Goal: Task Accomplishment & Management: Use online tool/utility

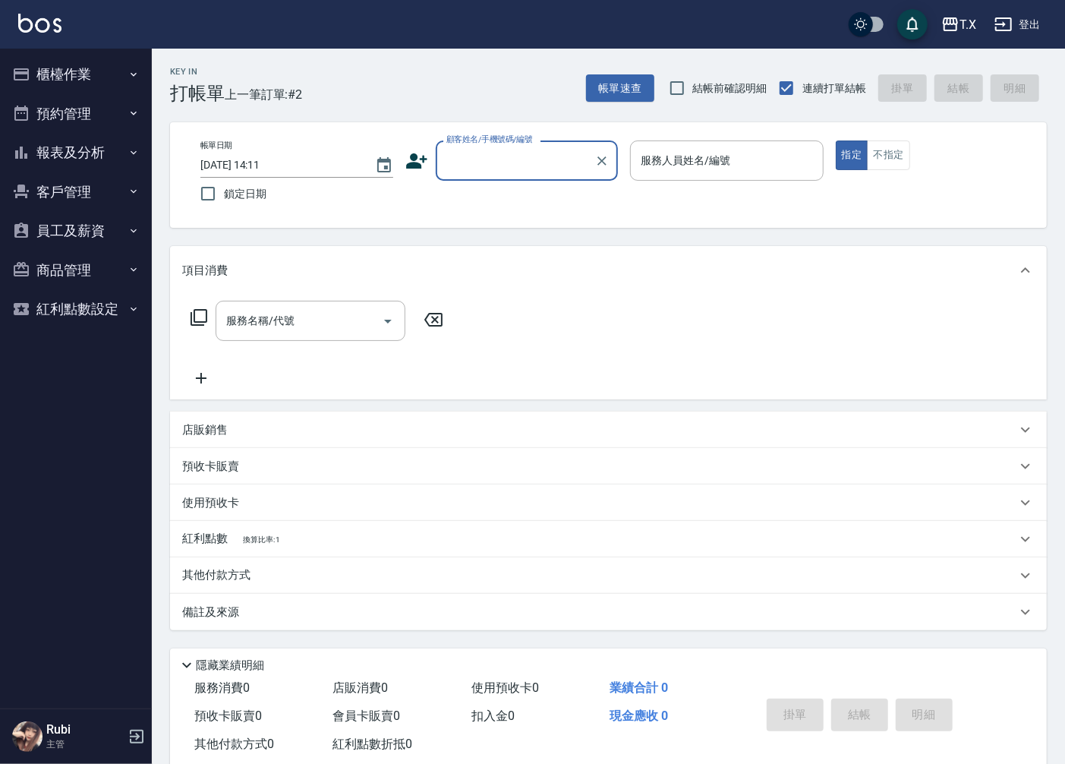
click at [484, 165] on input "顧客姓名/手機號碼/編號" at bounding box center [516, 160] width 146 height 27
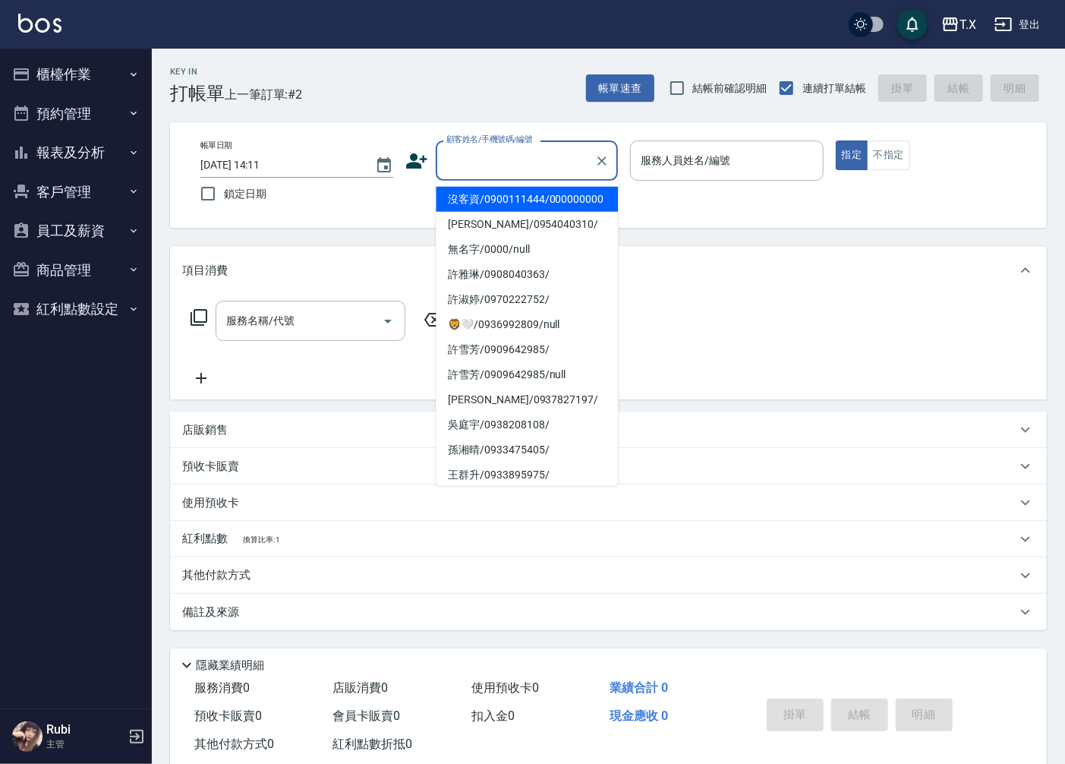
click at [475, 207] on li "沒客資/0900111444/000000000" at bounding box center [527, 199] width 182 height 25
type input "沒客資/0900111444/000000000"
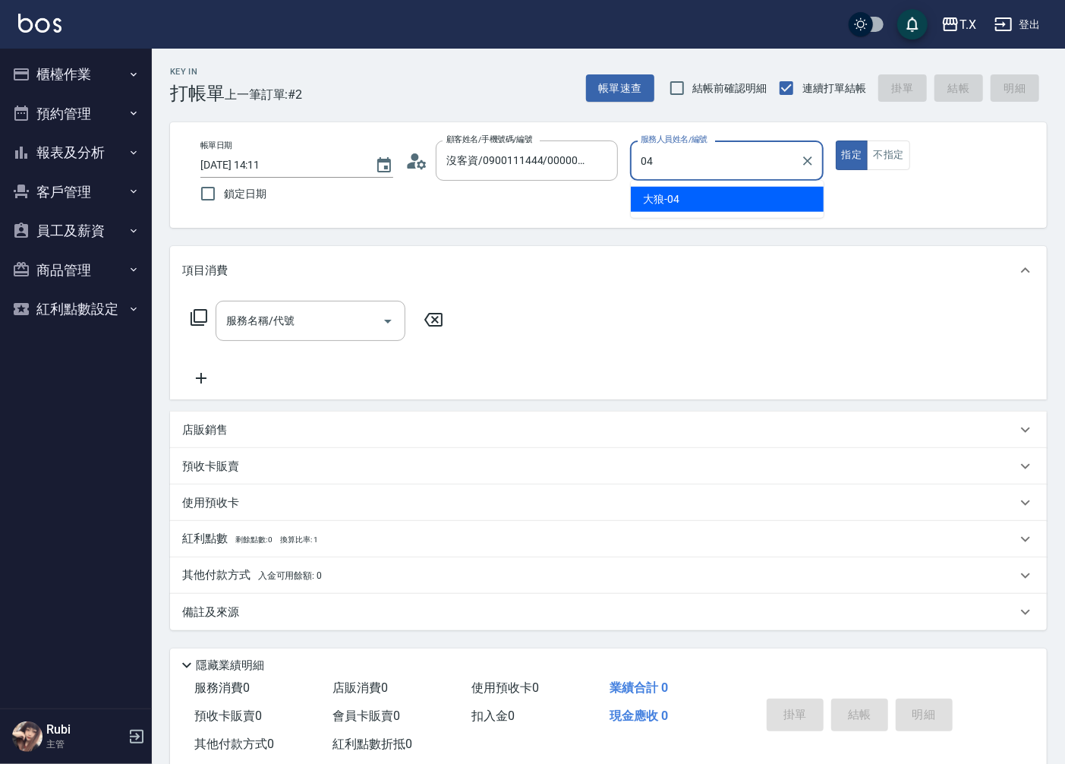
type input "大狼-04"
type button "true"
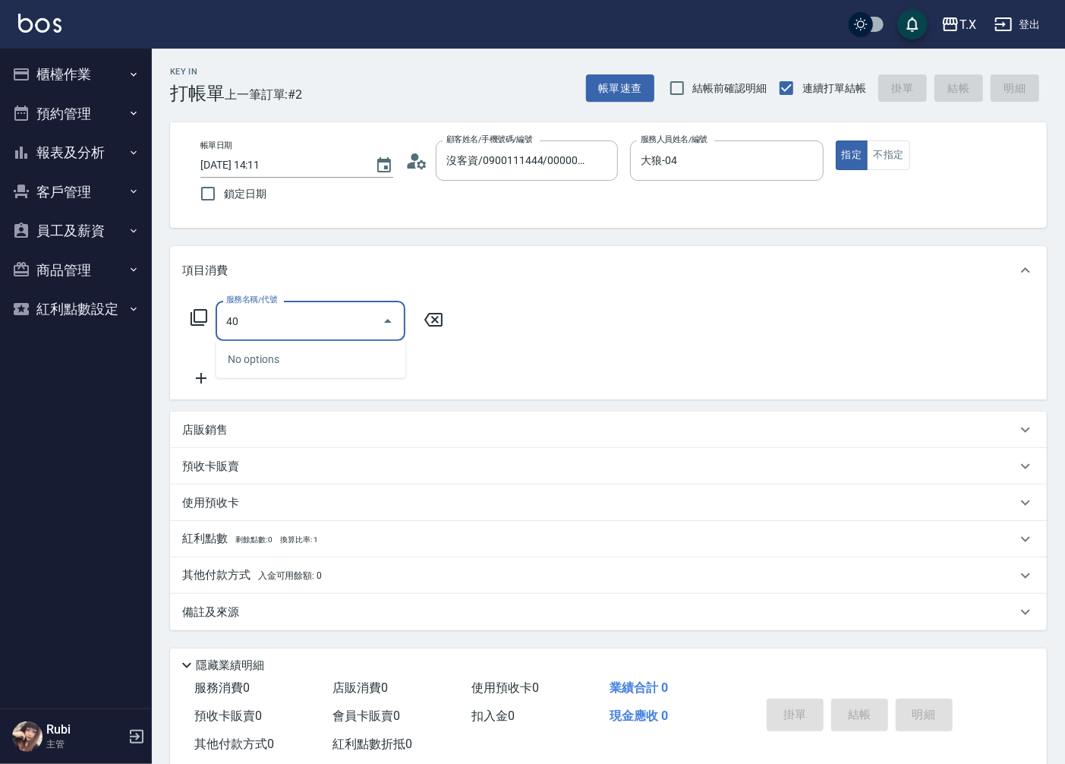
type input "401"
type input "20"
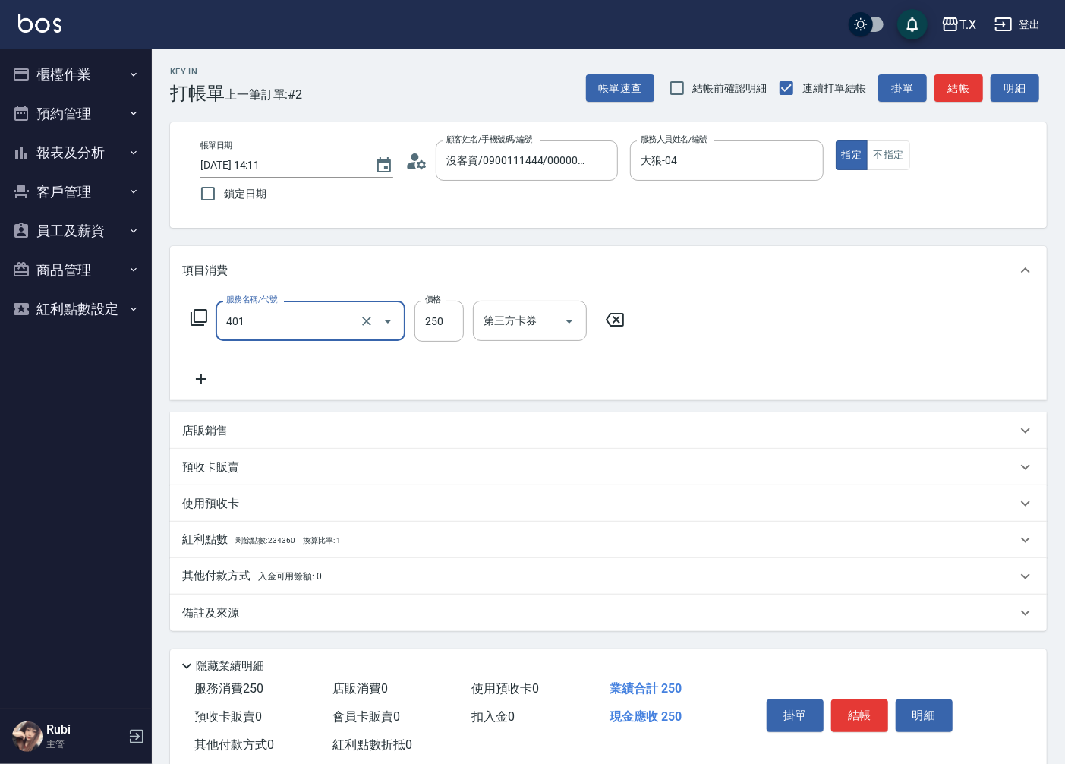
type input "剪髮(401)"
type input "0"
type input "20"
type input "200"
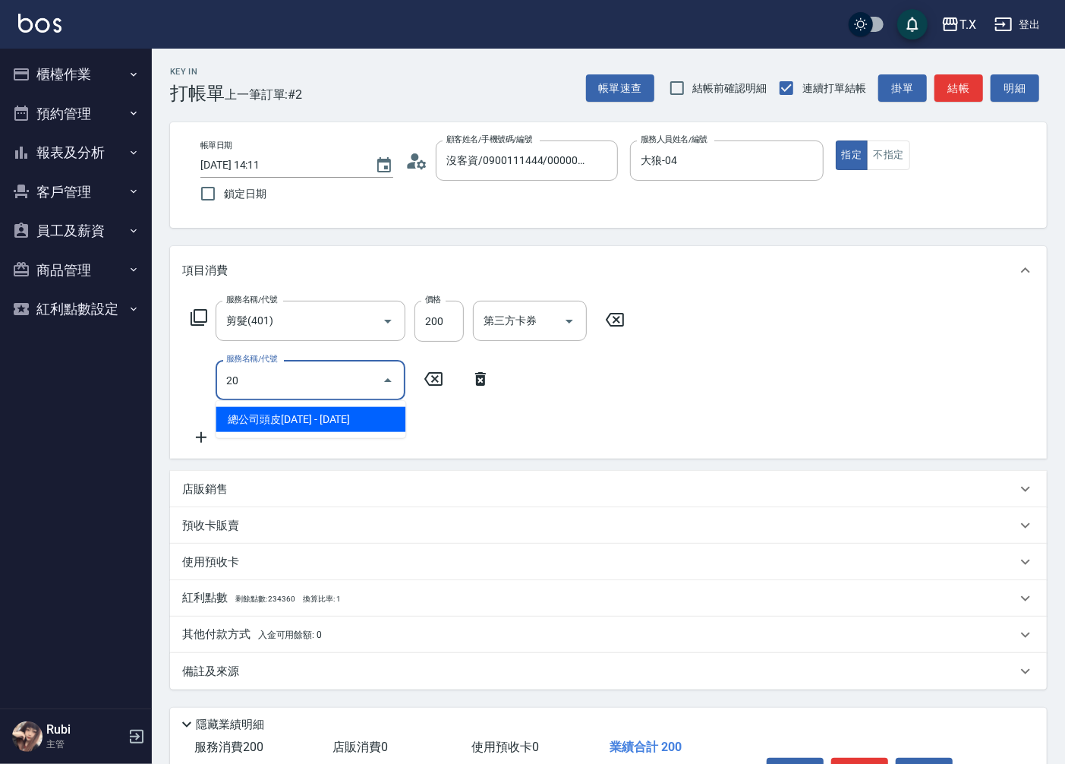
type input "201"
type input "40"
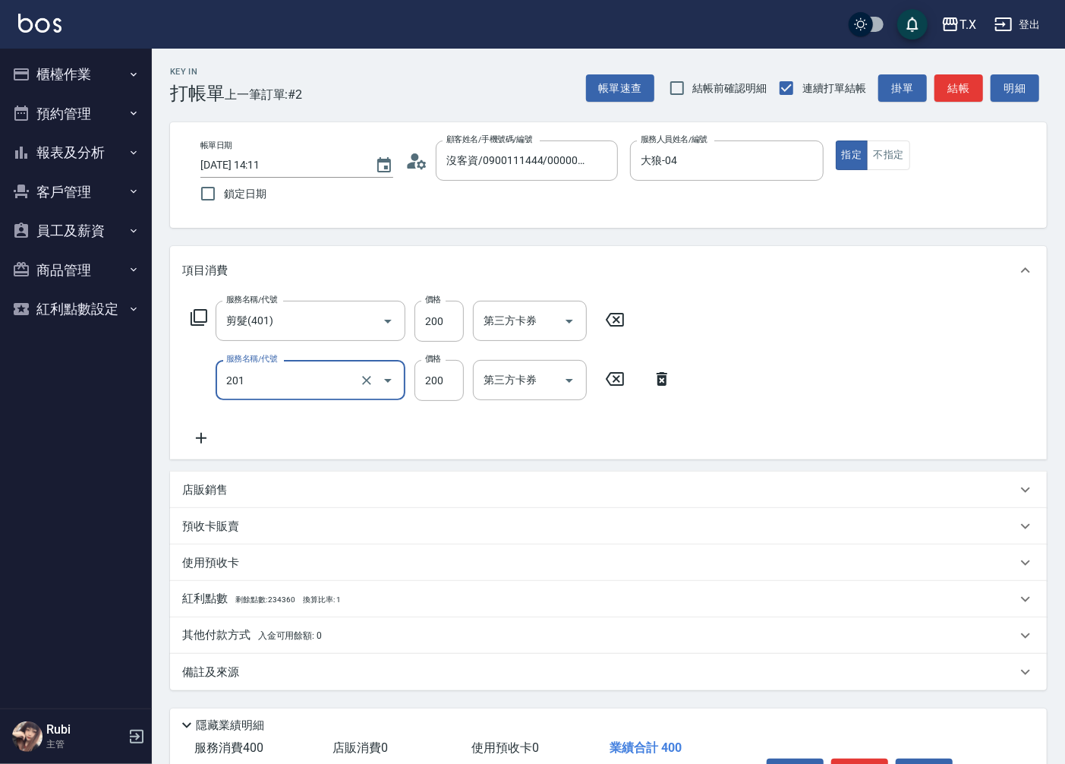
type input "洗髮(201)"
click at [948, 89] on button "結帳" at bounding box center [959, 88] width 49 height 28
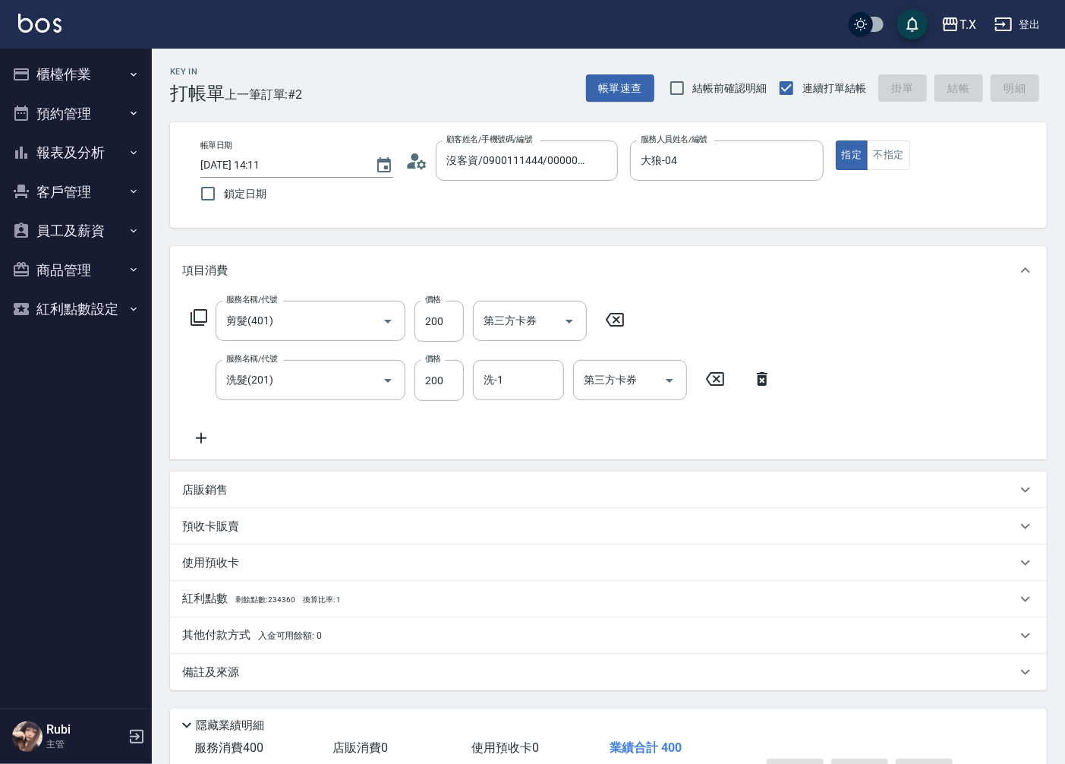
type input "0"
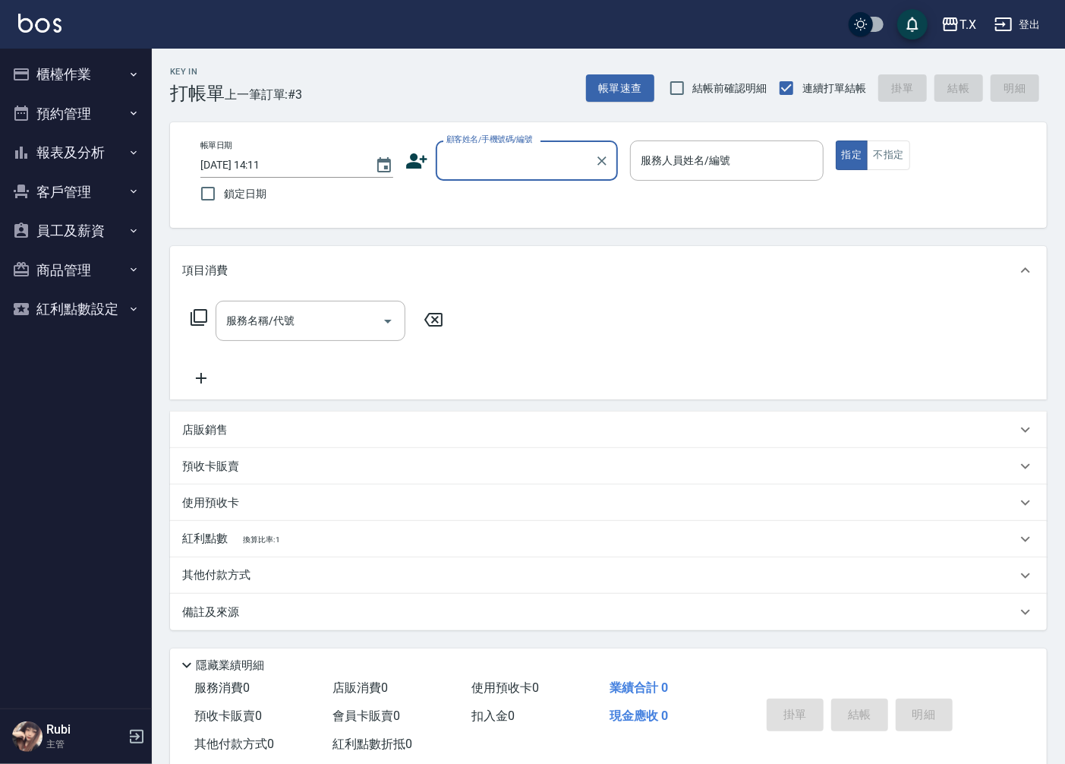
click at [560, 153] on input "顧客姓名/手機號碼/編號" at bounding box center [516, 160] width 146 height 27
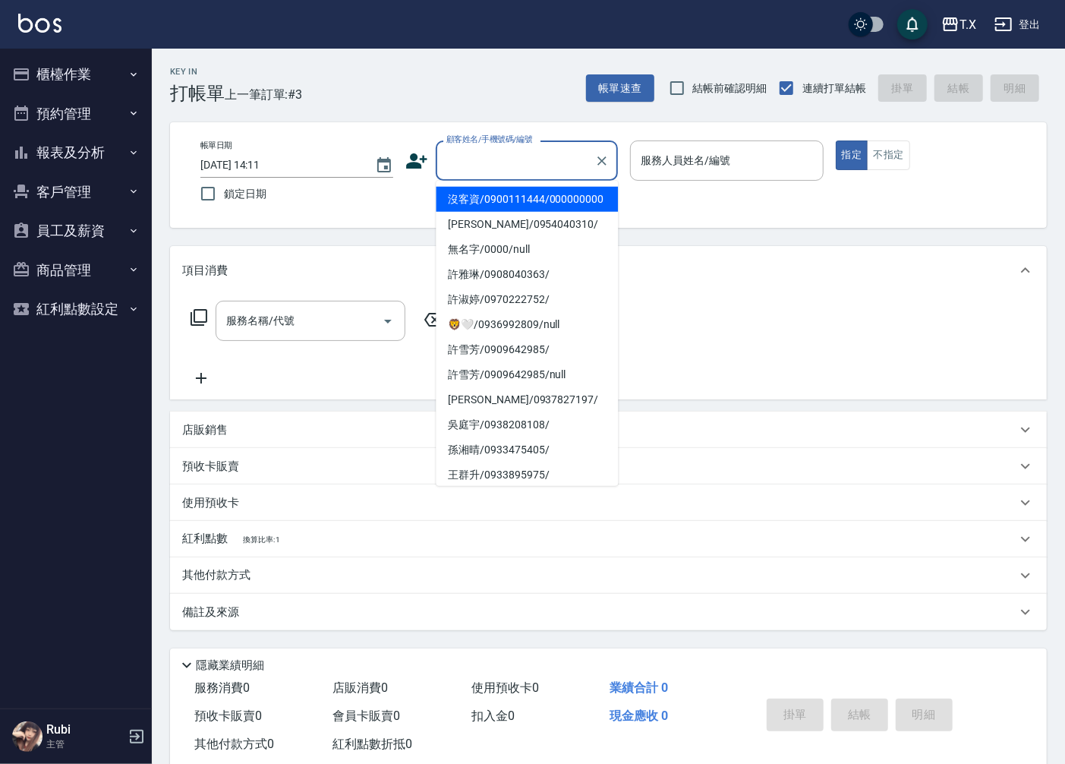
click at [536, 212] on li "沒客資/0900111444/000000000" at bounding box center [527, 199] width 182 height 25
type input "沒客資/0900111444/000000000"
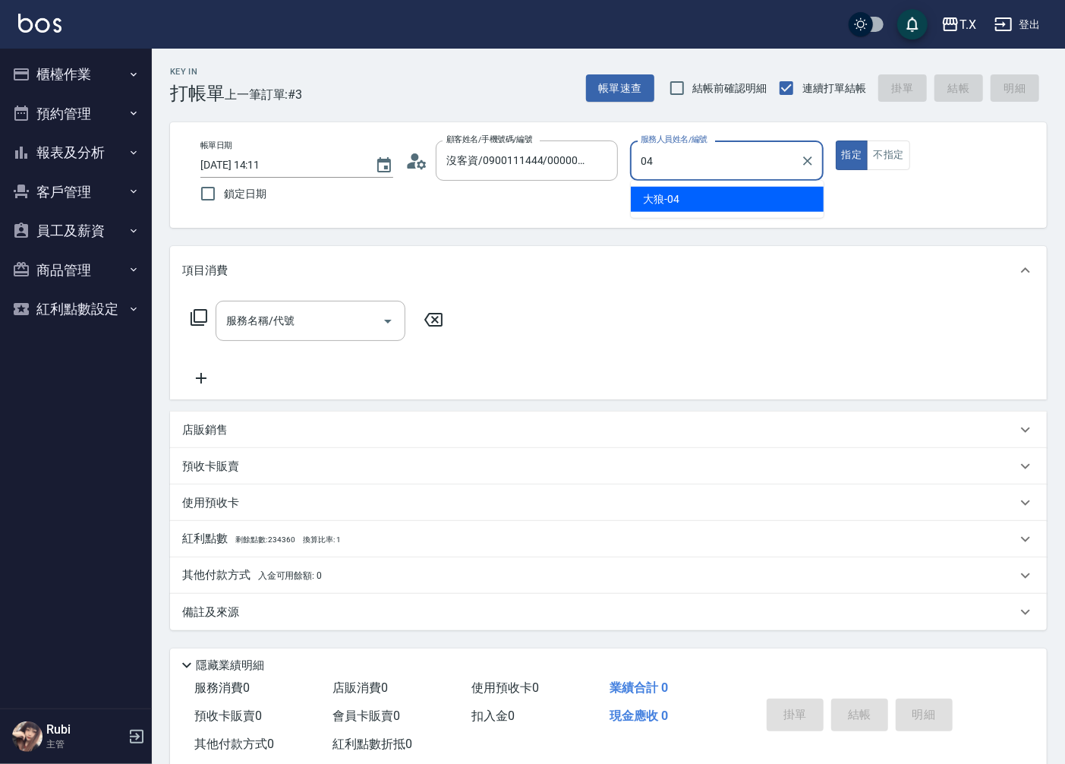
type input "大狼-04"
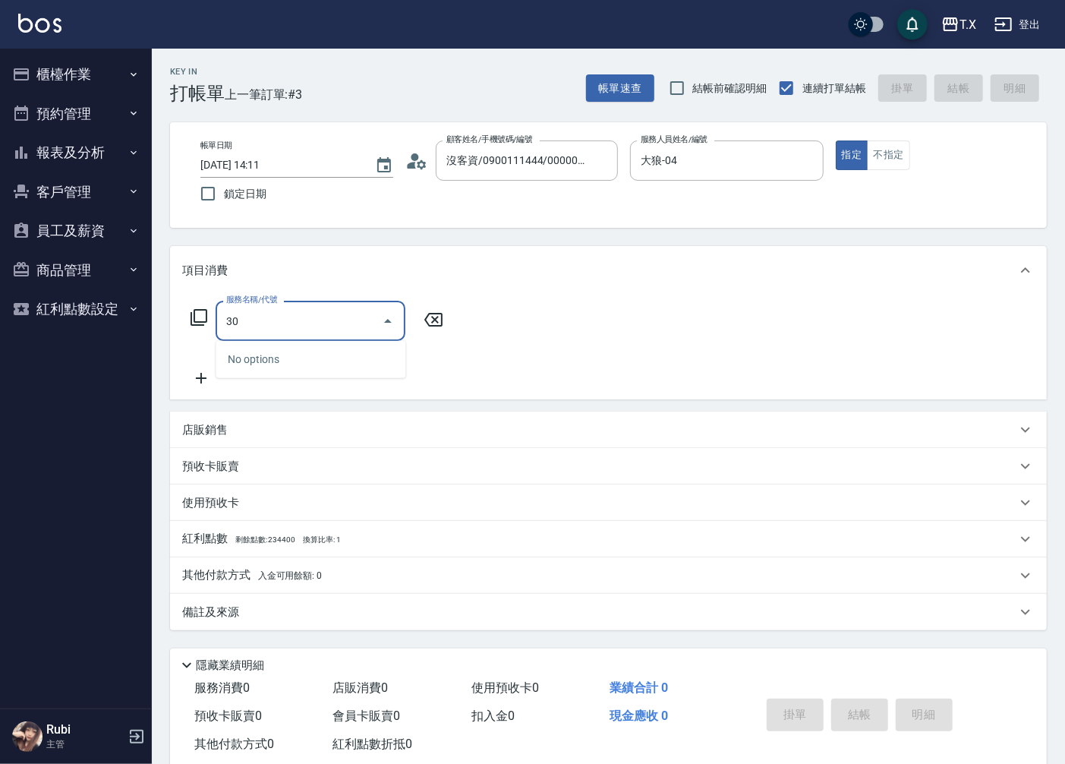
type input "301"
type input "150"
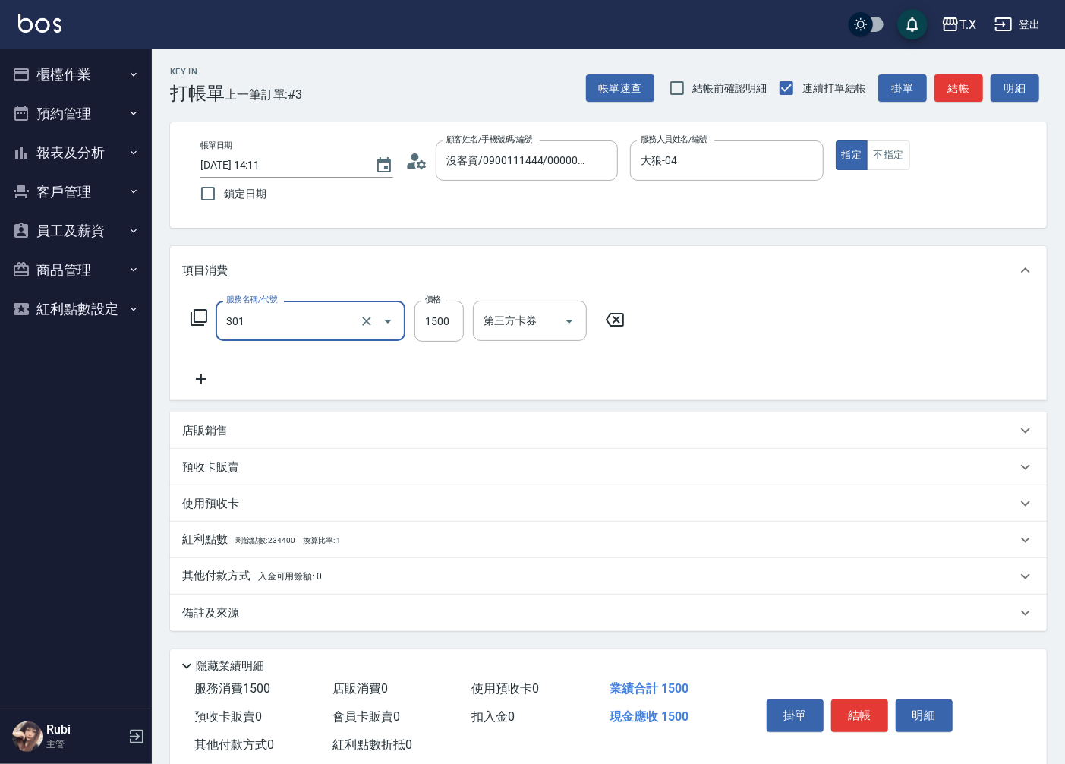
type input "燙髮(301)"
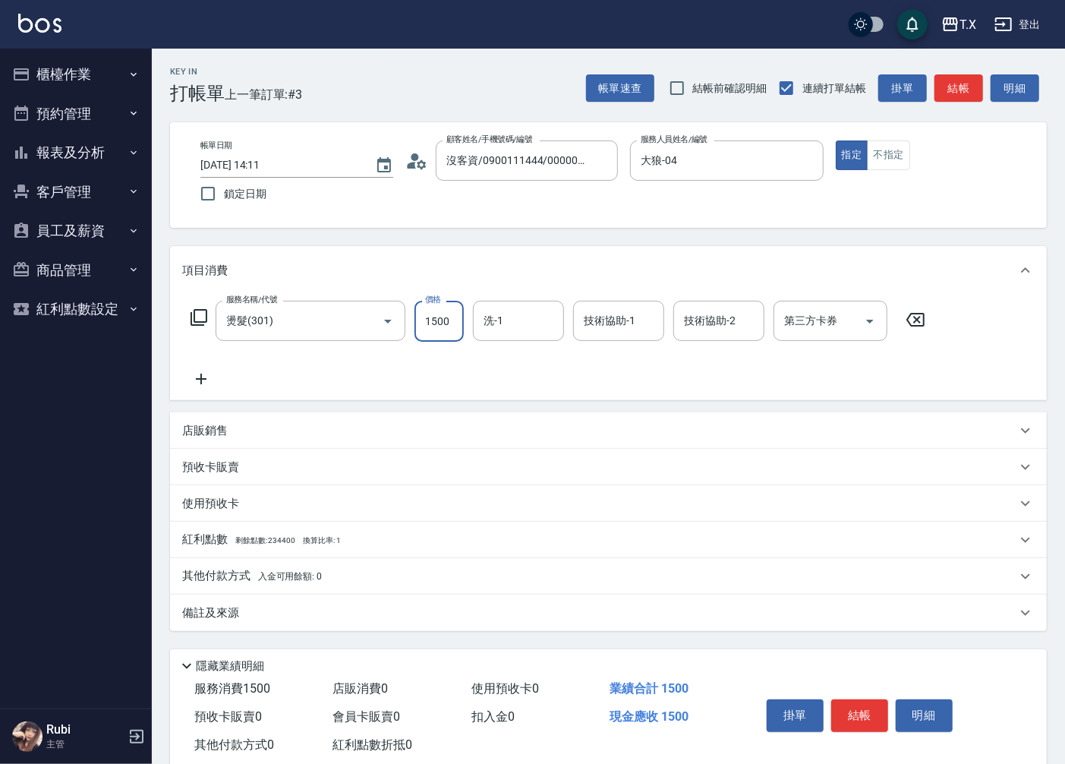
type input "1"
type input "0"
type input "15"
type input "10"
type input "150"
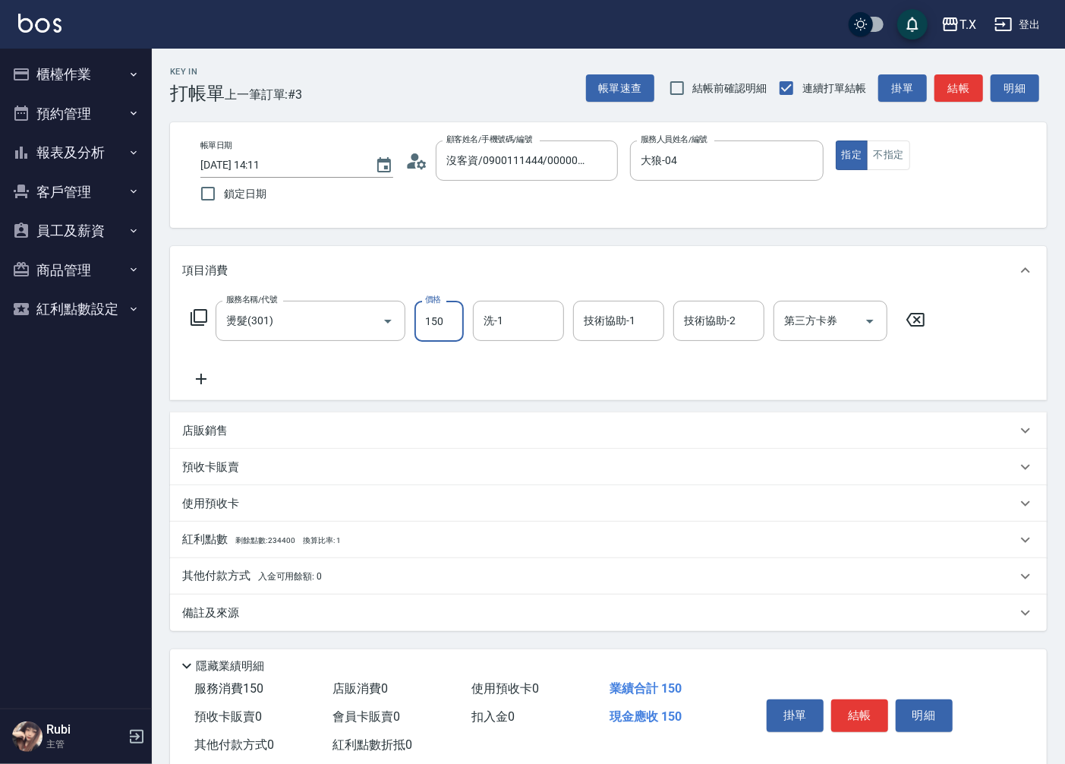
type input "150"
type input "1500"
click at [940, 92] on button "結帳" at bounding box center [959, 88] width 49 height 28
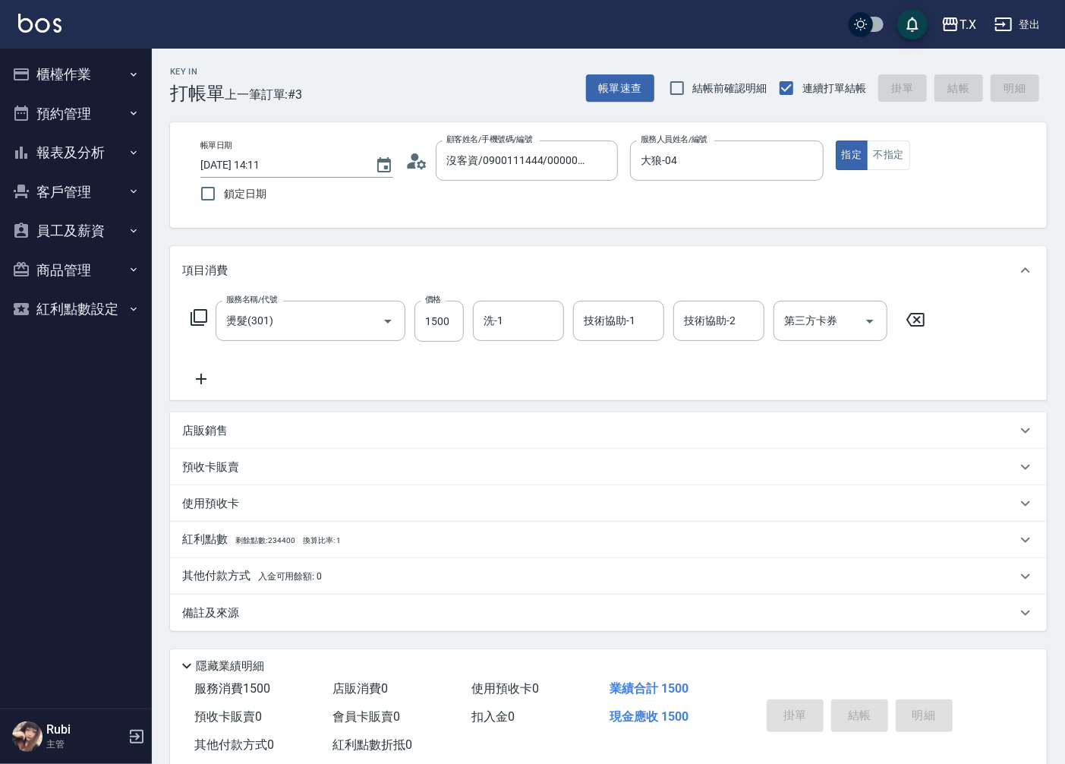
type input "[DATE] 14:31"
type input "0"
